Goal: Transaction & Acquisition: Purchase product/service

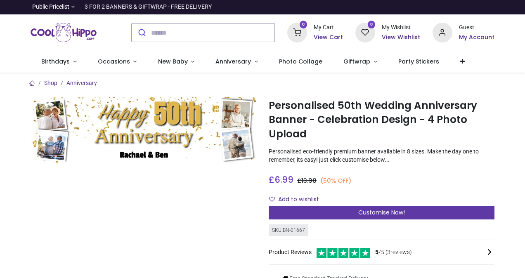
click at [370, 217] on div "Customise Now!" at bounding box center [382, 213] width 226 height 14
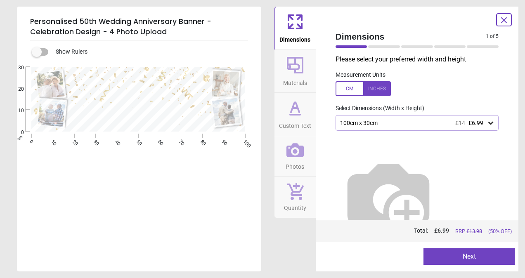
click at [437, 125] on div "100cm x 30cm £14 £6.99" at bounding box center [413, 123] width 148 height 7
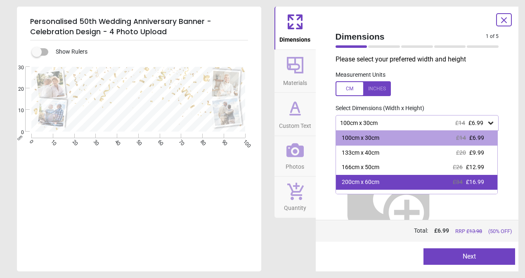
click at [444, 177] on div "200cm x 60cm £34 £16.99" at bounding box center [417, 182] width 162 height 15
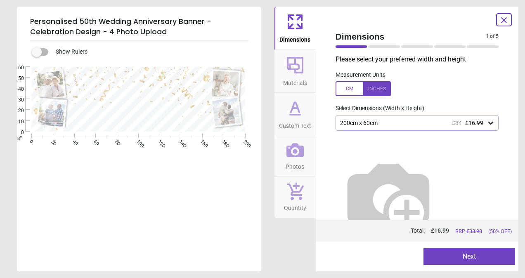
click at [464, 258] on button "Next" at bounding box center [469, 256] width 92 height 17
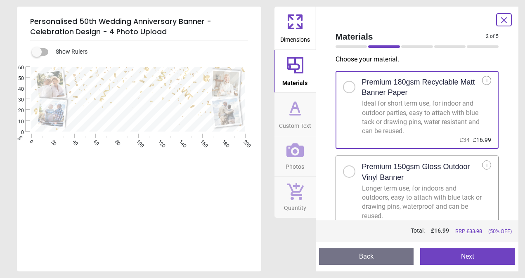
scroll to position [13, 0]
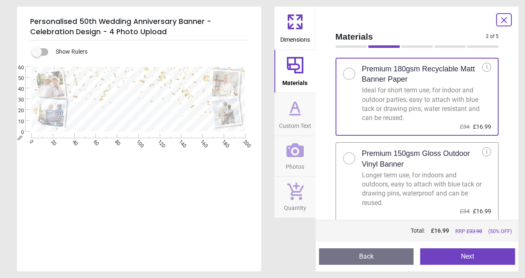
click at [466, 260] on button "Next" at bounding box center [467, 256] width 95 height 17
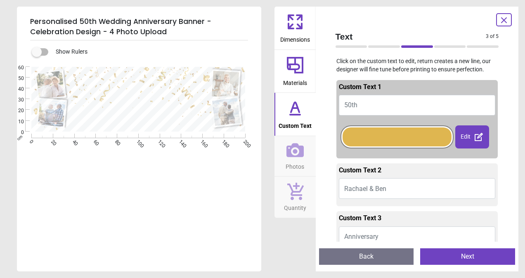
click at [396, 187] on button "Rachael & Ben" at bounding box center [417, 188] width 157 height 21
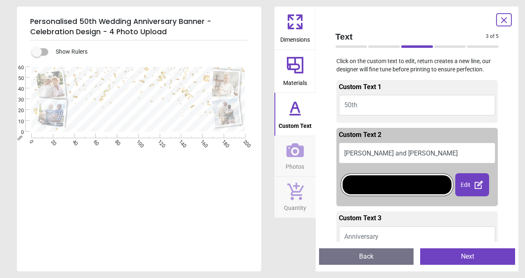
type textarea "**********"
drag, startPoint x: 506, startPoint y: 132, endPoint x: 501, endPoint y: 151, distance: 19.1
click at [501, 151] on div "Text 3 of 5 3 of 6 Click on the custom text to edit, return creates a new line,…" at bounding box center [417, 139] width 203 height 265
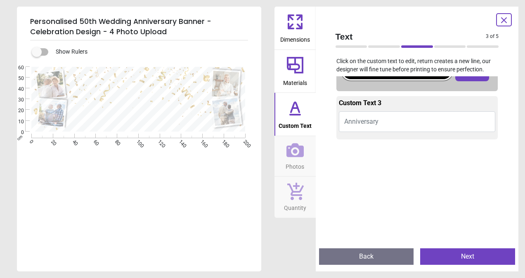
scroll to position [93, 0]
